Goal: Information Seeking & Learning: Learn about a topic

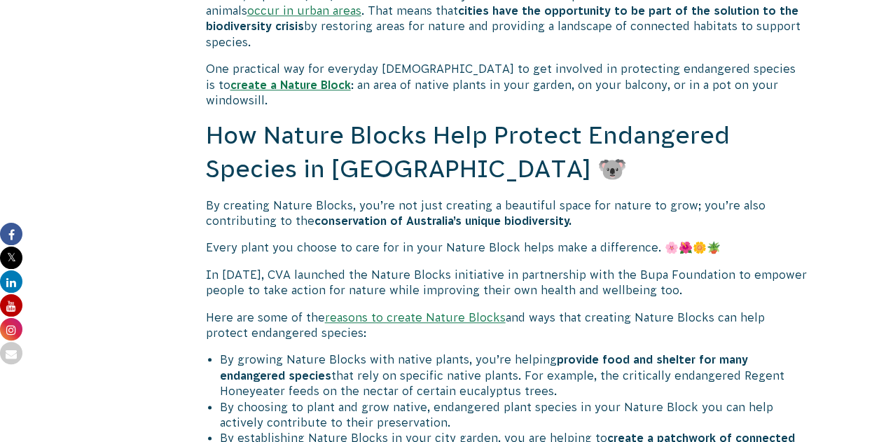
scroll to position [639, 0]
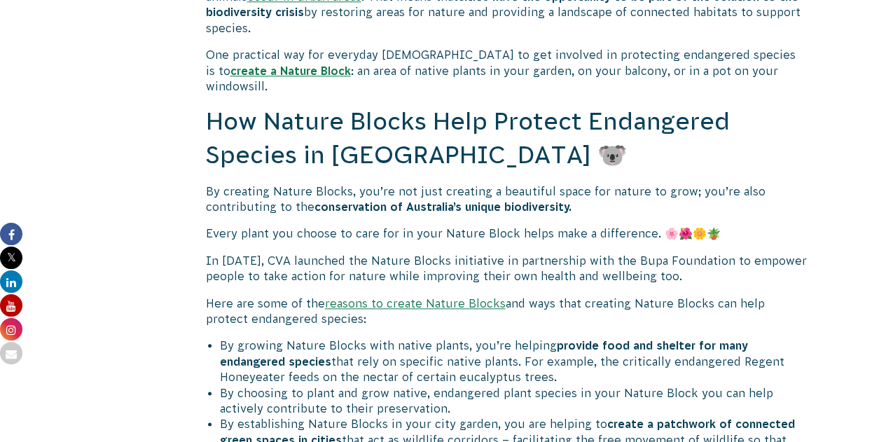
click at [382, 297] on link "reasons to create Nature Blocks" at bounding box center [415, 303] width 181 height 13
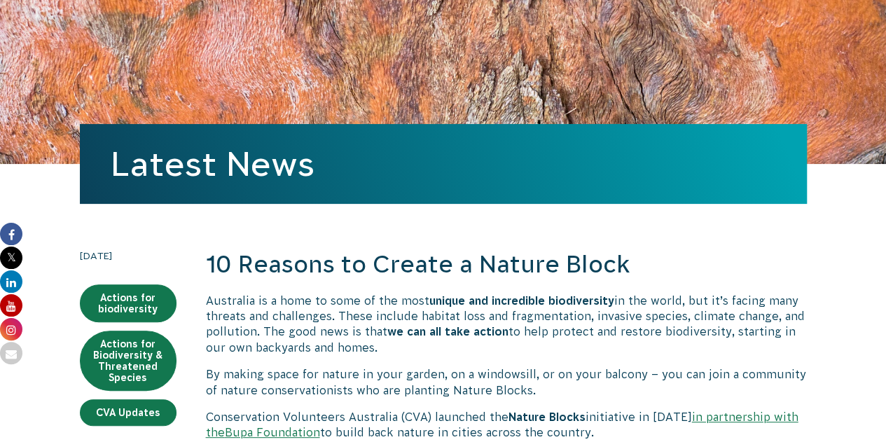
scroll to position [102, 0]
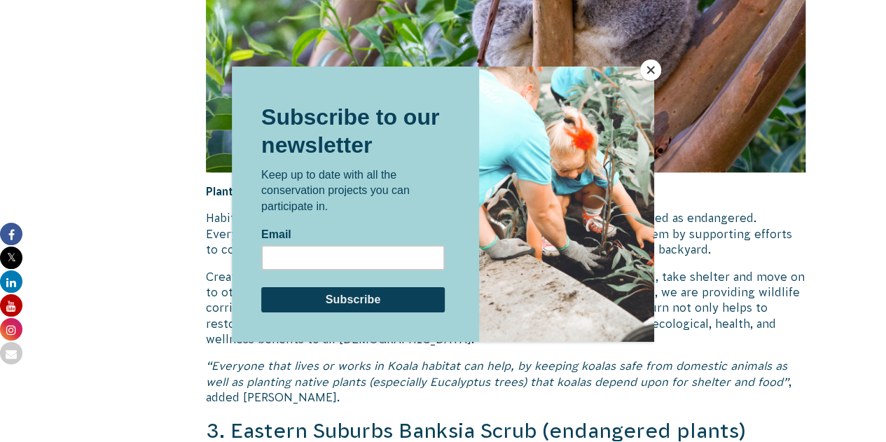
scroll to position [3348, 0]
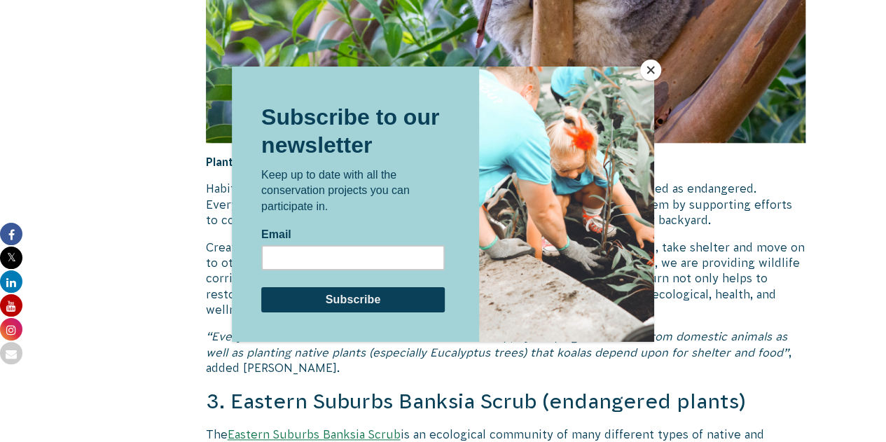
click at [654, 64] on button "Close" at bounding box center [650, 70] width 21 height 21
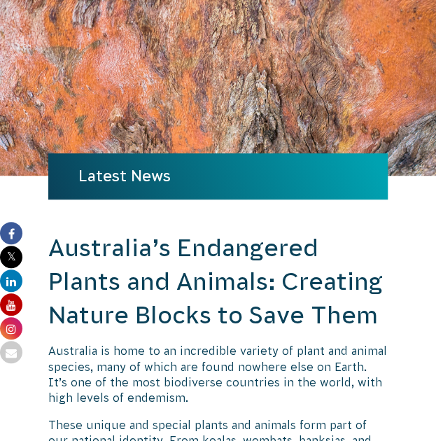
scroll to position [97, 0]
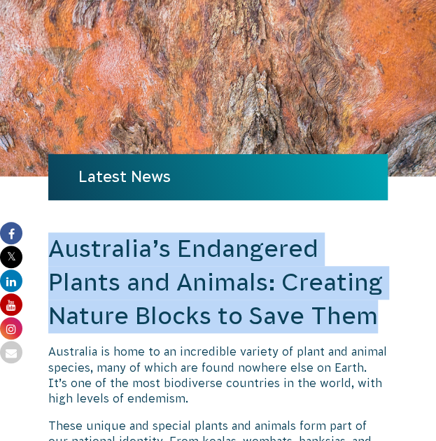
drag, startPoint x: 53, startPoint y: 249, endPoint x: 391, endPoint y: 319, distance: 344.7
copy h2 "Australia’s Endangered Plants and Animals: Creating Nature Blocks to Save Them"
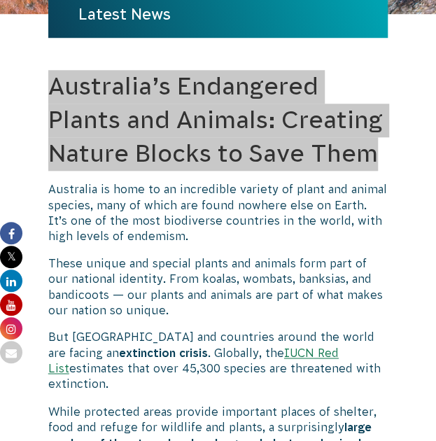
scroll to position [261, 0]
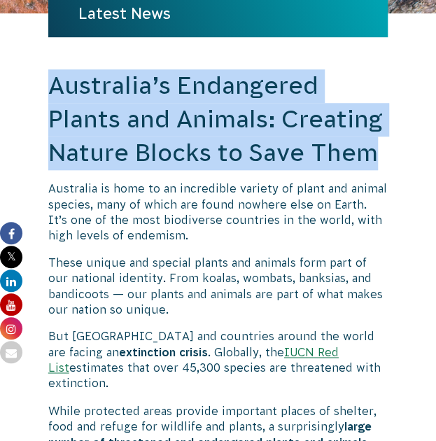
click at [235, 351] on link "IUCN Red List" at bounding box center [193, 360] width 291 height 28
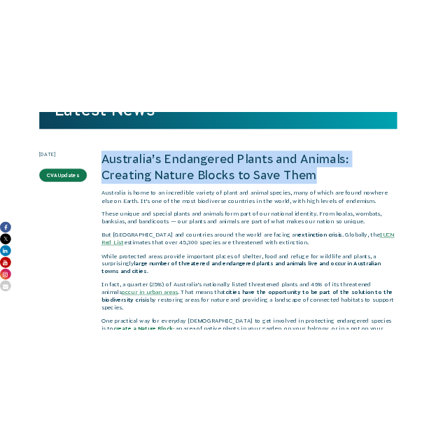
scroll to position [371, 0]
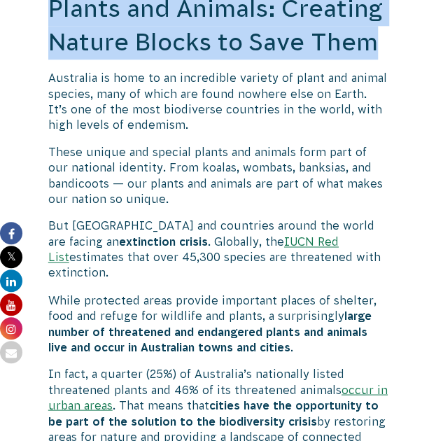
click at [274, 236] on link "IUCN Red List" at bounding box center [193, 249] width 291 height 28
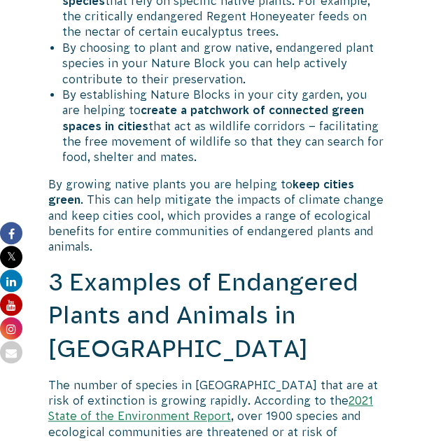
scroll to position [1303, 0]
